Goal: Information Seeking & Learning: Understand process/instructions

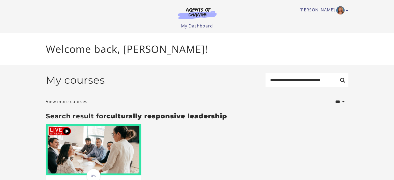
scroll to position [26, 0]
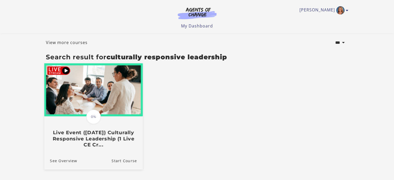
click at [111, 111] on img at bounding box center [93, 90] width 99 height 53
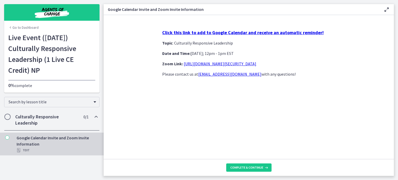
click at [24, 151] on div "Text" at bounding box center [57, 150] width 81 height 6
click at [24, 130] on div "Culturally Responsive Leadership 0 / 1 Completed" at bounding box center [51, 119] width 95 height 21
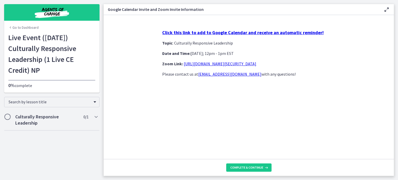
click at [24, 138] on nav "Go to Dashboard Go to Dashboard Live Event ([DATE]) Culturally Responsive Leade…" at bounding box center [52, 90] width 104 height 180
drag, startPoint x: 92, startPoint y: 118, endPoint x: 93, endPoint y: 122, distance: 3.9
click at [93, 120] on div "Culturally Responsive Leadership 0 / 1 Completed" at bounding box center [51, 119] width 95 height 21
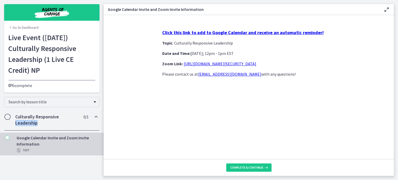
click at [32, 150] on div "Text" at bounding box center [57, 150] width 81 height 6
click at [32, 122] on h2 "Culturally Responsive Leadership" at bounding box center [46, 120] width 63 height 12
